Goal: Task Accomplishment & Management: Use online tool/utility

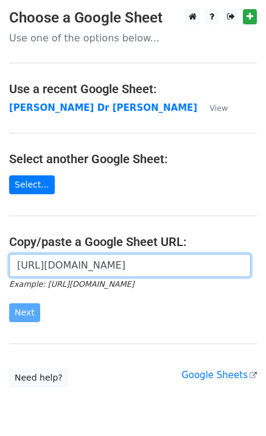
click at [57, 258] on input "[URL][DOMAIN_NAME]" at bounding box center [130, 265] width 242 height 23
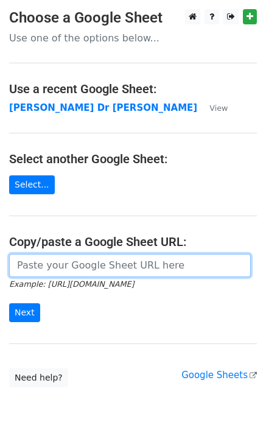
click at [26, 258] on input "url" at bounding box center [130, 265] width 242 height 23
click at [29, 264] on input "url" at bounding box center [130, 265] width 242 height 23
paste input "https://docs.google.com/spreadsheets/d/1G-r2LDR-PUes-LJWUgQRrYRQSRffQtQs65W9tlb…"
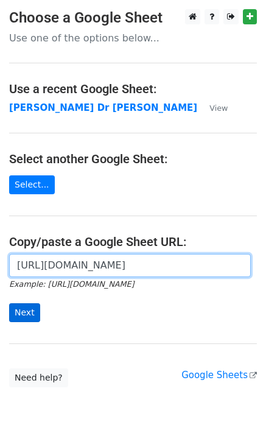
type input "https://docs.google.com/spreadsheets/d/1G-r2LDR-PUes-LJWUgQRrYRQSRffQtQs65W9tlb…"
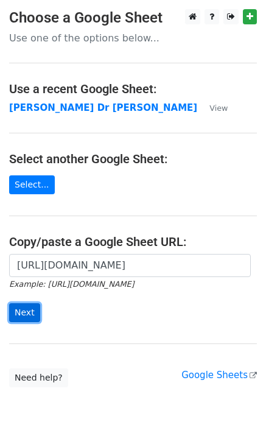
scroll to position [0, 0]
click at [27, 311] on input "Next" at bounding box center [24, 312] width 31 height 19
